Goal: Task Accomplishment & Management: Manage account settings

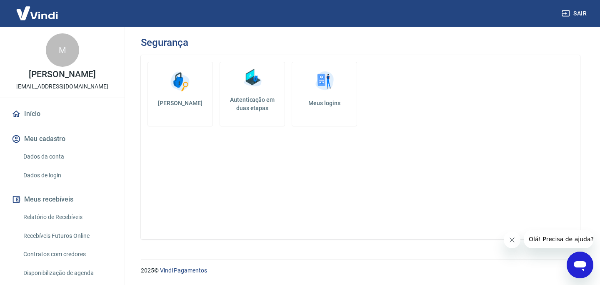
click at [253, 102] on h5 "Autenticação em duas etapas" at bounding box center [252, 103] width 58 height 17
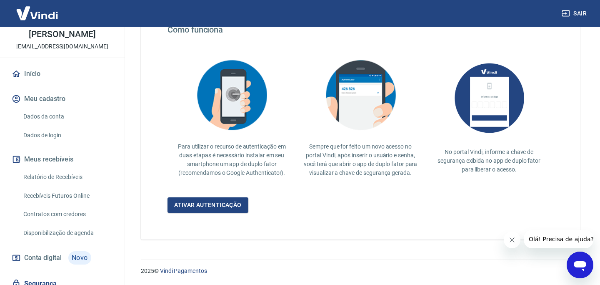
scroll to position [40, 0]
click at [70, 138] on link "Dados de login" at bounding box center [67, 134] width 95 height 17
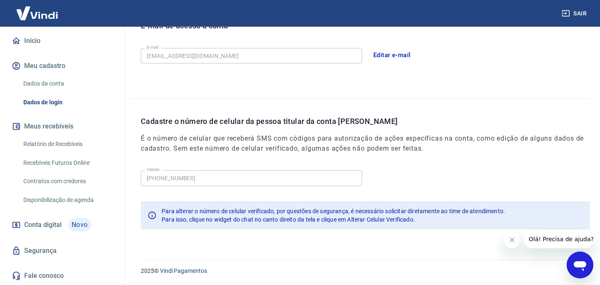
scroll to position [82, 0]
click at [55, 250] on link "Segurança" at bounding box center [62, 250] width 105 height 18
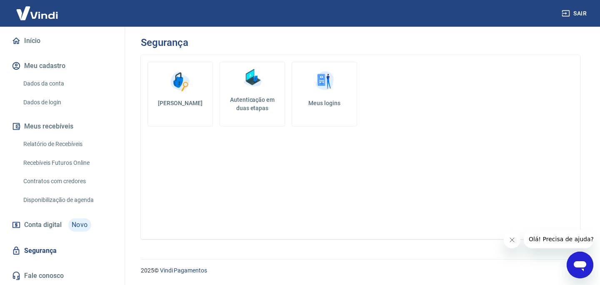
click at [324, 81] on img at bounding box center [324, 81] width 25 height 25
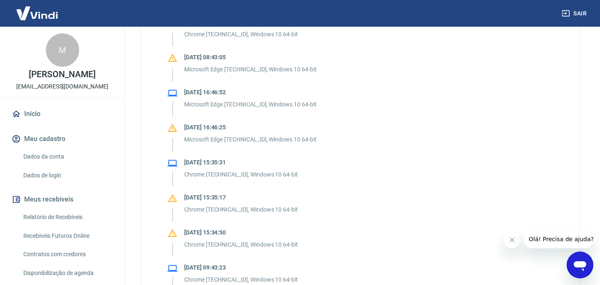
click at [49, 165] on link "Dados da conta" at bounding box center [67, 156] width 95 height 17
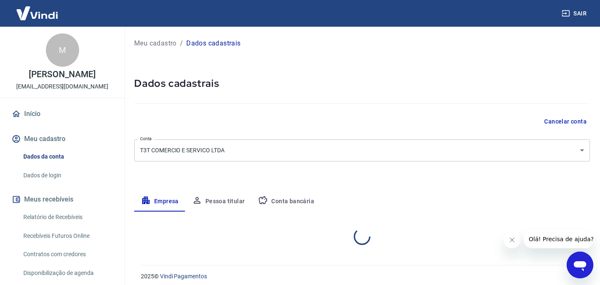
select select "SP"
select select "business"
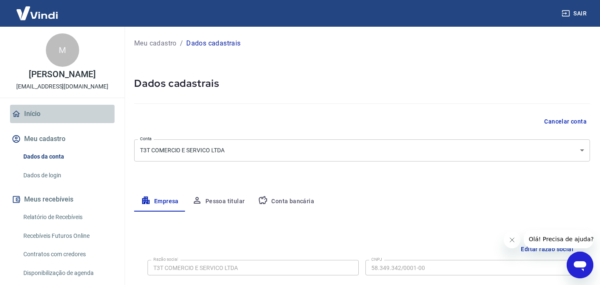
click at [54, 123] on link "Início" at bounding box center [62, 114] width 105 height 18
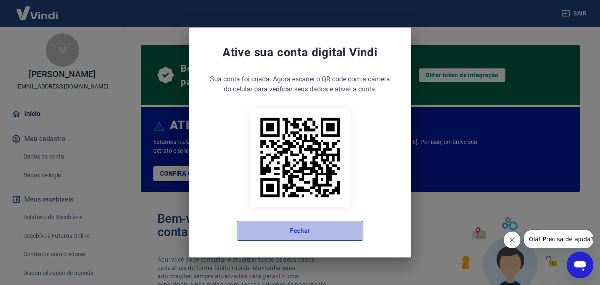
click at [287, 224] on button "Fechar" at bounding box center [300, 230] width 127 height 20
